Goal: Transaction & Acquisition: Book appointment/travel/reservation

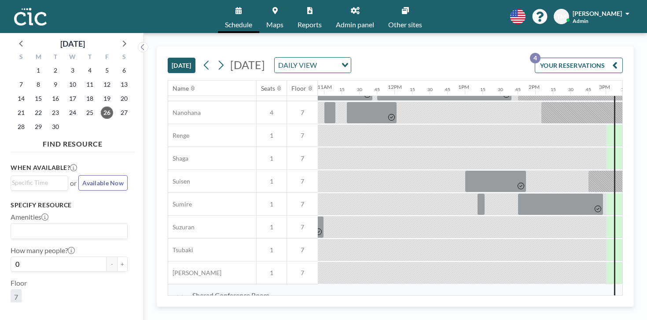
scroll to position [453, 769]
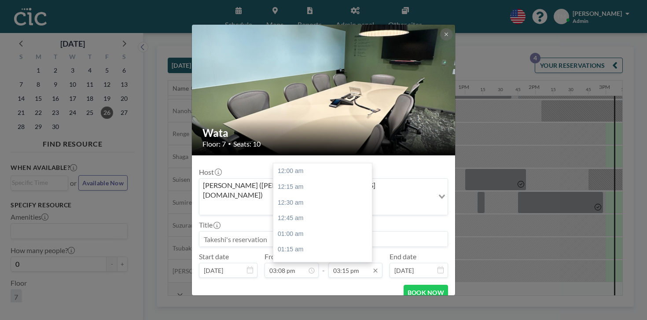
scroll to position [857, 0]
click at [349, 263] on input "03:15 pm" at bounding box center [355, 270] width 54 height 15
type input "05:00 pm"
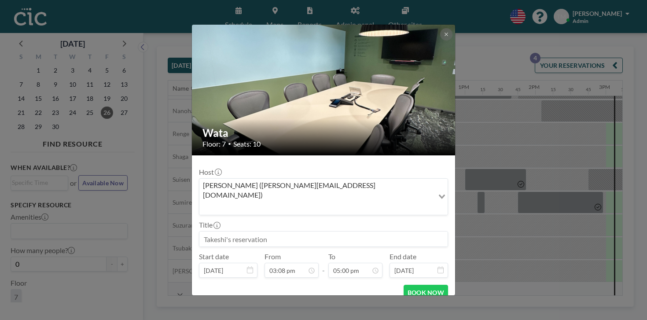
click at [293, 232] on input at bounding box center [323, 239] width 248 height 15
click at [282, 232] on input at bounding box center [323, 239] width 248 height 15
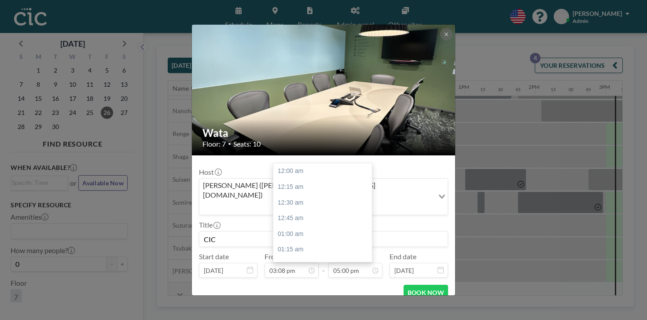
scroll to position [956, 0]
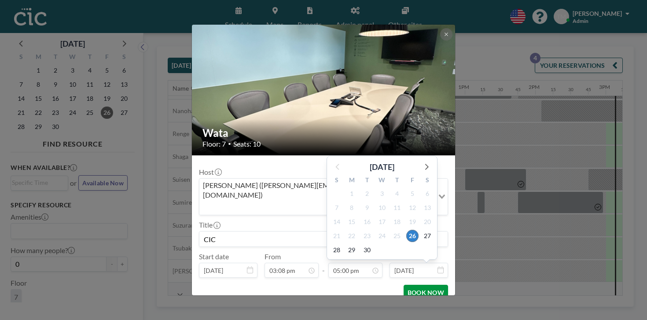
type input "CIC"
click at [404, 285] on button "BOOK NOW" at bounding box center [426, 292] width 44 height 15
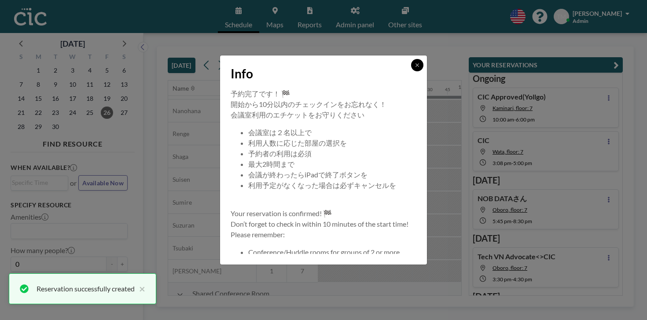
click at [411, 71] on button at bounding box center [417, 65] width 12 height 12
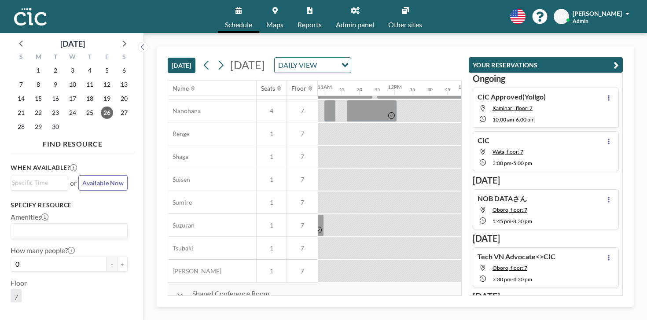
click at [493, 33] on div "[DATE] [DATE] DAILY VIEW Loading... Name Seats Floor 12AM 15 30 45 1AM 15 30 45…" at bounding box center [396, 176] width 504 height 287
click at [602, 33] on div "[DATE] [DATE] DAILY VIEW Loading... Name Seats Floor 12AM 15 30 45 1AM 15 30 45…" at bounding box center [396, 176] width 504 height 287
click at [611, 33] on div "[DATE] [DATE] DAILY VIEW Loading... Name Seats Floor 12AM 15 30 45 1AM 15 30 45…" at bounding box center [396, 176] width 504 height 287
